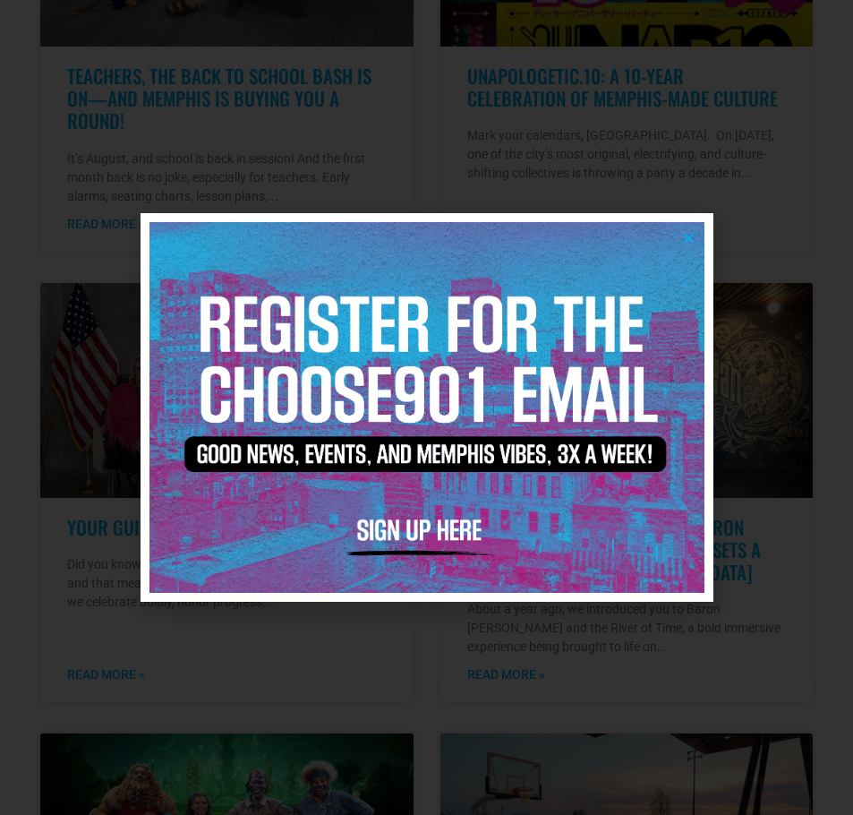
scroll to position [806, 0]
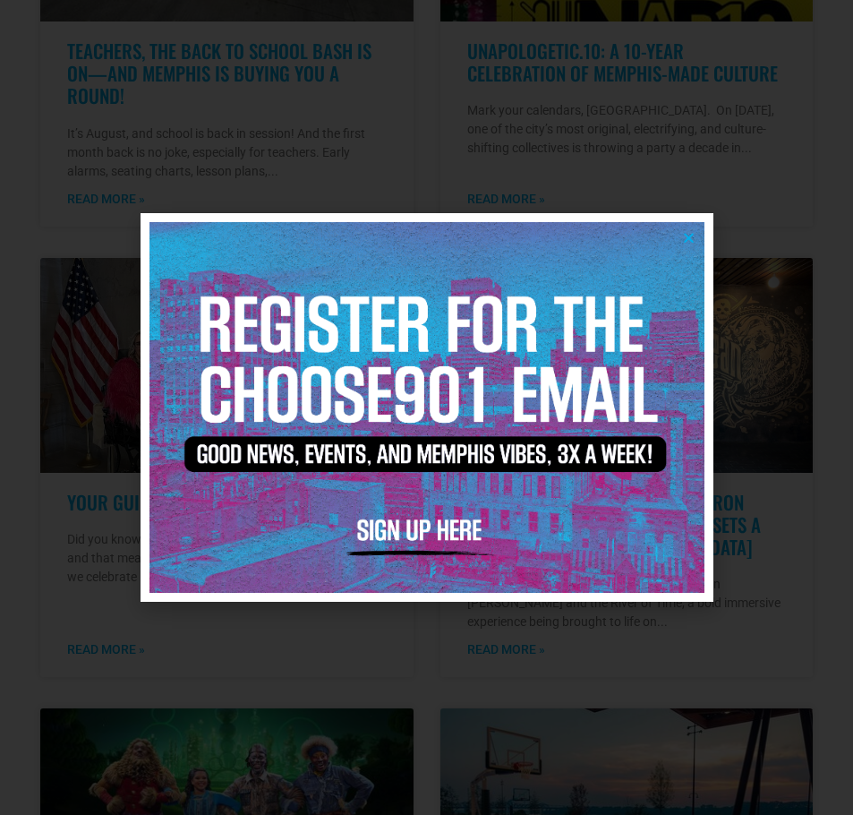
click at [680, 231] on img at bounding box center [426, 407] width 555 height 370
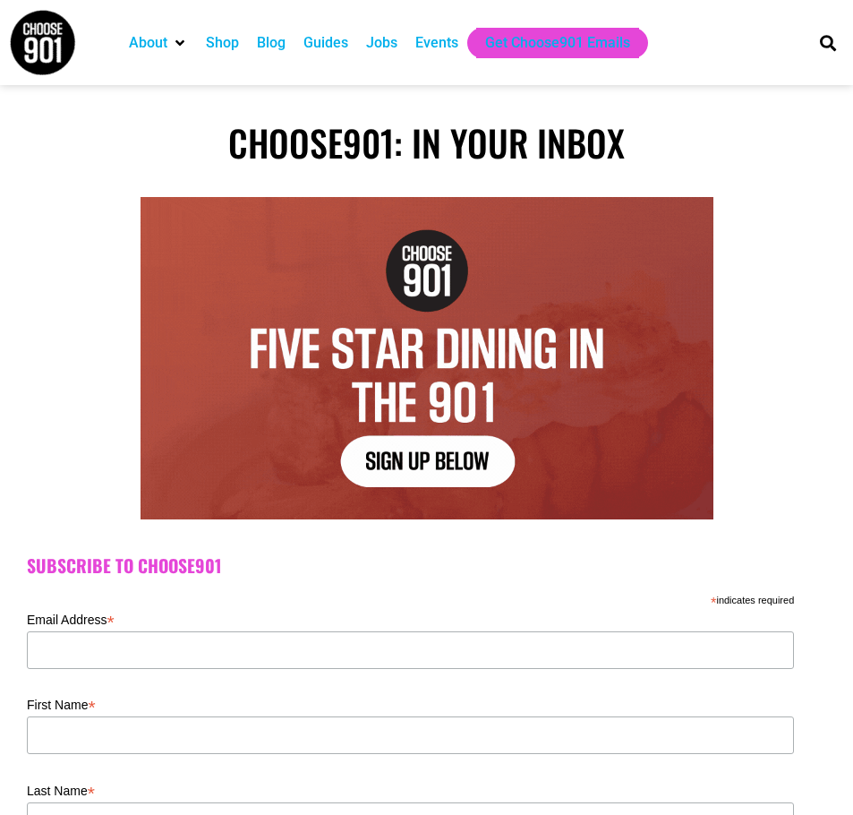
click at [388, 40] on div "Jobs" at bounding box center [381, 42] width 31 height 21
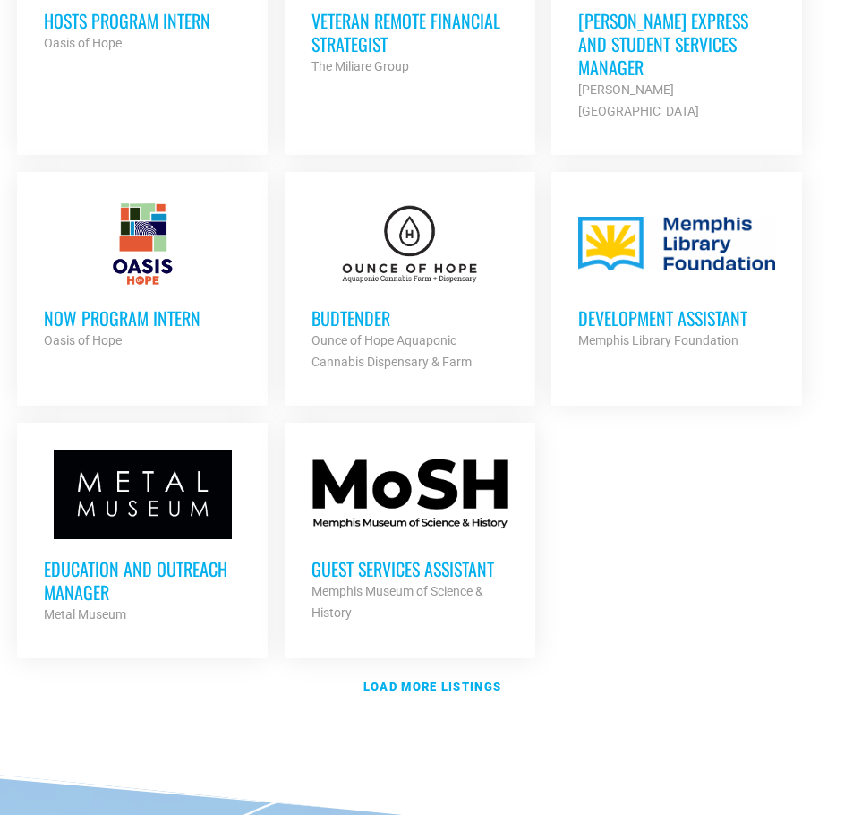
scroll to position [2148, 0]
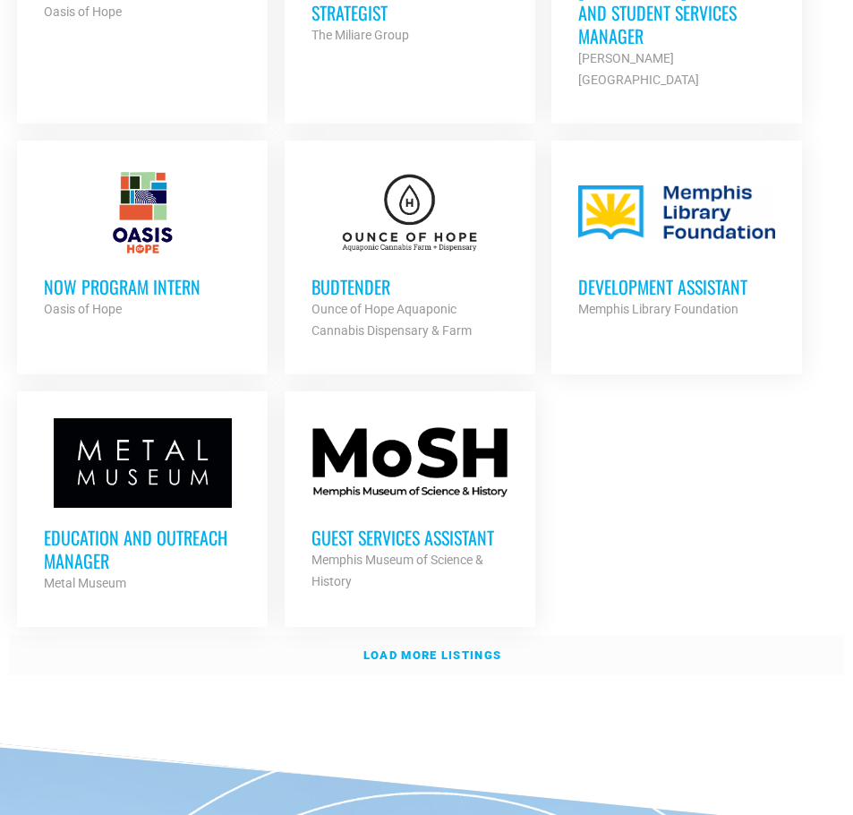
click at [447, 648] on strong "Load more listings" at bounding box center [432, 654] width 138 height 13
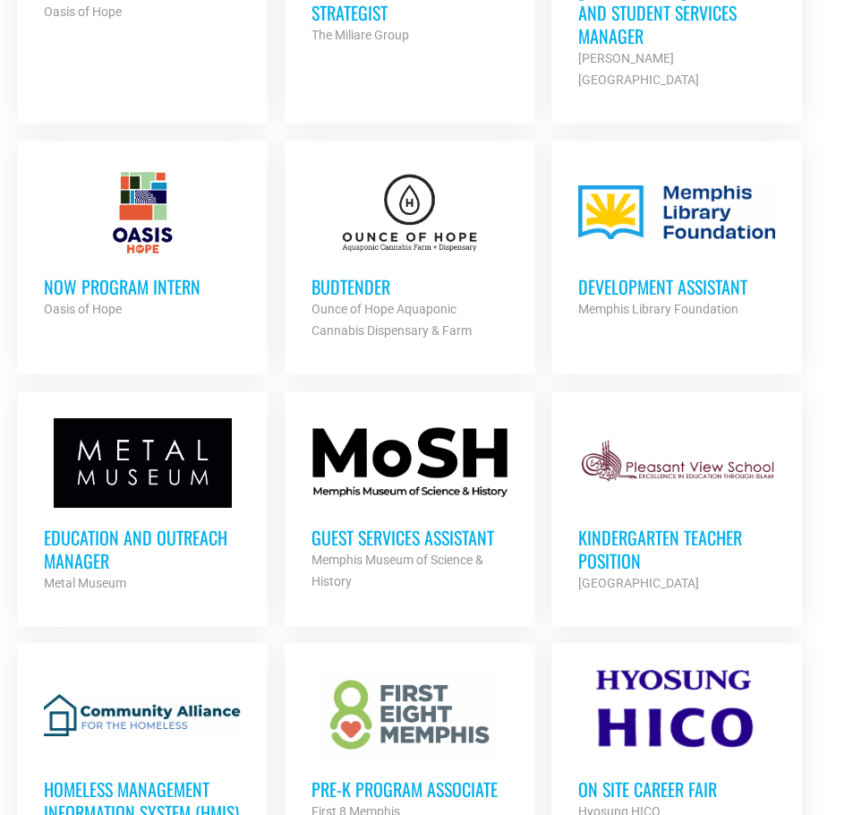
drag, startPoint x: 433, startPoint y: 619, endPoint x: 431, endPoint y: 605, distance: 14.4
click at [431, 670] on div at bounding box center [410, 715] width 197 height 90
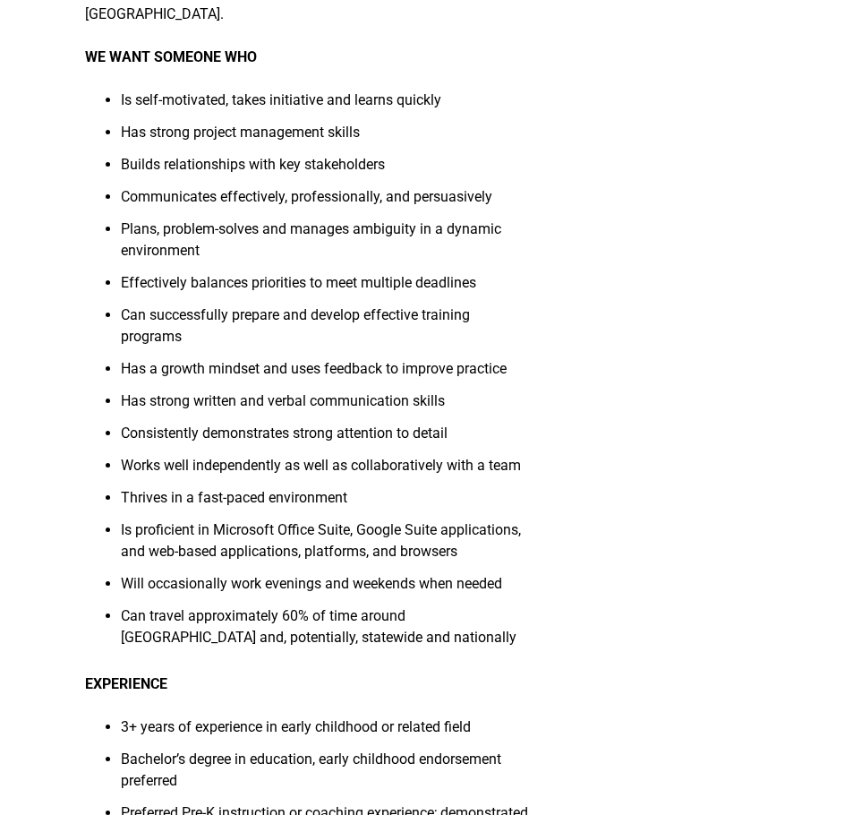
scroll to position [1969, 0]
